Goal: Task Accomplishment & Management: Manage account settings

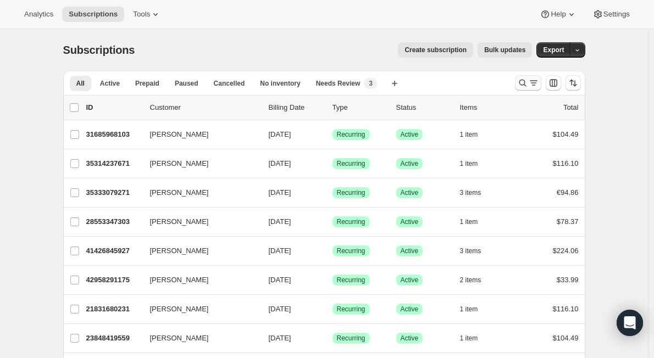
click at [525, 76] on button "Search and filter results" at bounding box center [528, 82] width 26 height 15
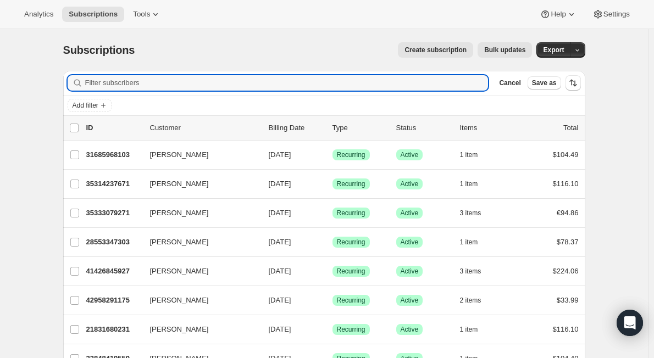
paste input "[EMAIL_ADDRESS][DOMAIN_NAME]"
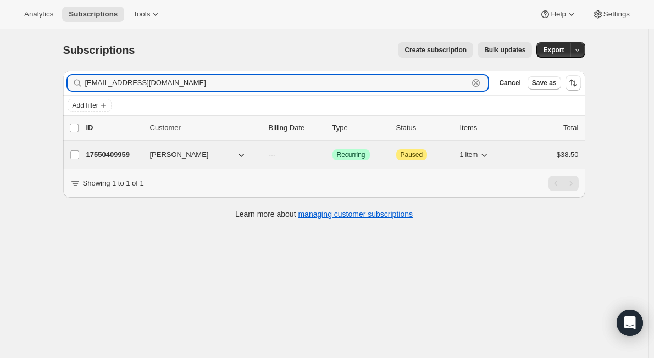
type input "[EMAIL_ADDRESS][DOMAIN_NAME]"
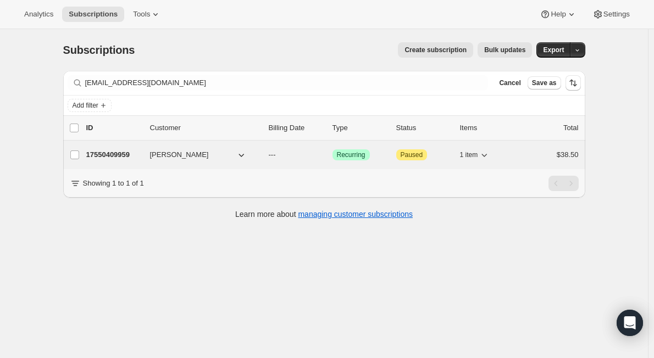
click at [214, 158] on button "[PERSON_NAME]" at bounding box center [198, 155] width 110 height 18
click at [138, 164] on div "[PERSON_NAME] 17550409959 [PERSON_NAME] --- Success Recurring Attention Paused …" at bounding box center [324, 155] width 522 height 29
click at [135, 149] on div "17550409959 [PERSON_NAME] --- Success Recurring Attention Paused 1 item $38.50" at bounding box center [332, 154] width 492 height 15
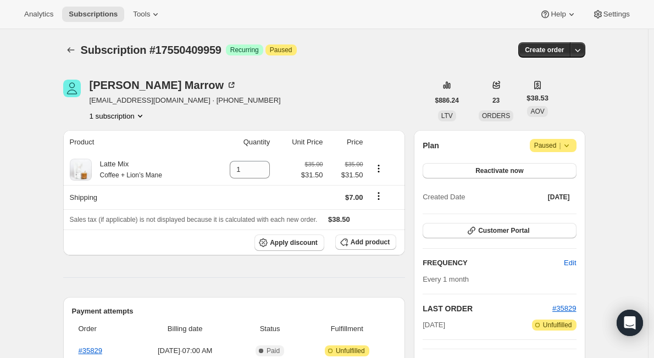
click at [566, 147] on icon at bounding box center [566, 145] width 11 height 11
click at [563, 165] on span "Cancel subscription" at bounding box center [557, 167] width 62 height 8
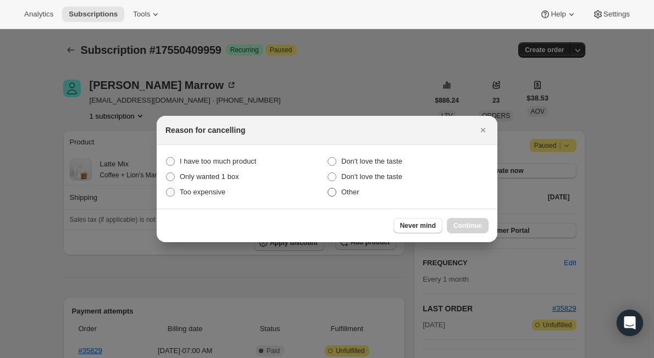
click at [336, 189] on span ":rbv:" at bounding box center [331, 192] width 9 height 9
click at [328, 188] on input "Other" at bounding box center [327, 188] width 1 height 1
radio input "true"
click at [458, 223] on span "Continue" at bounding box center [467, 225] width 29 height 9
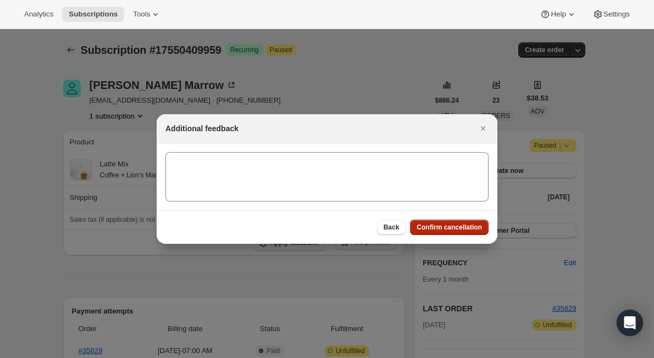
click at [454, 227] on span "Confirm cancellation" at bounding box center [448, 227] width 65 height 9
